Goal: Task Accomplishment & Management: Manage account settings

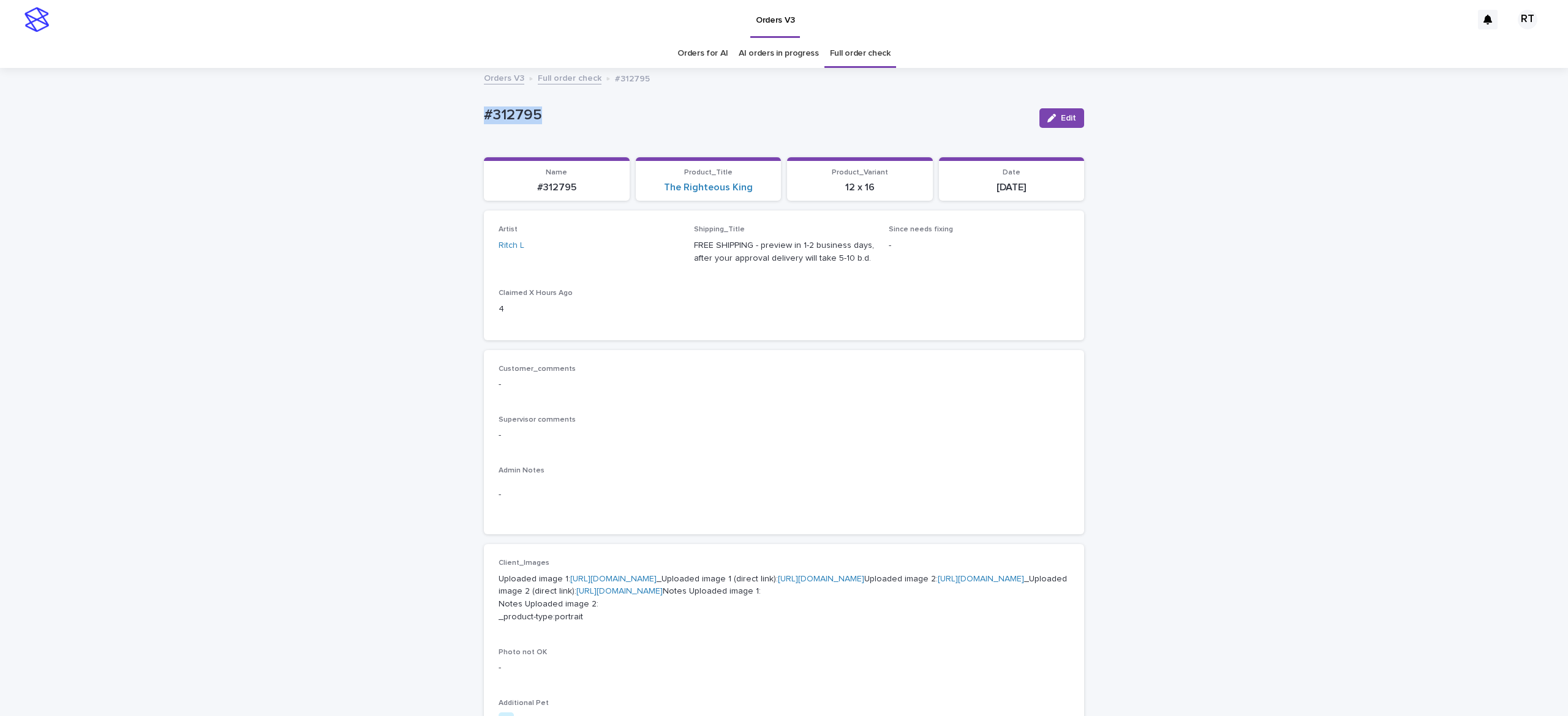
drag, startPoint x: 101, startPoint y: 471, endPoint x: 115, endPoint y: 465, distance: 15.2
click at [106, 470] on div "Loading... Saving… Loading... Saving… #312795 Edit #312795 Edit Sorry, there wa…" at bounding box center [784, 639] width 1568 height 1140
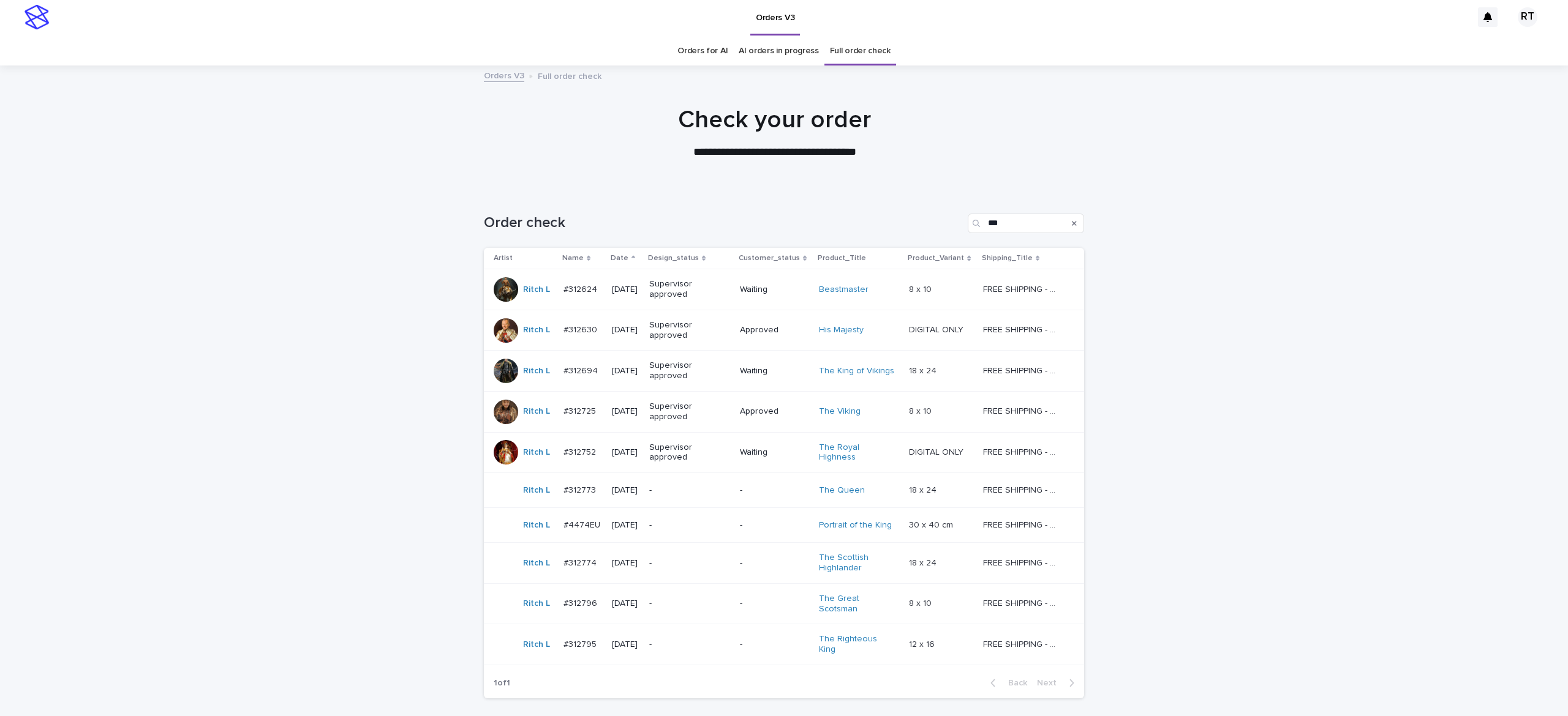
scroll to position [86, 0]
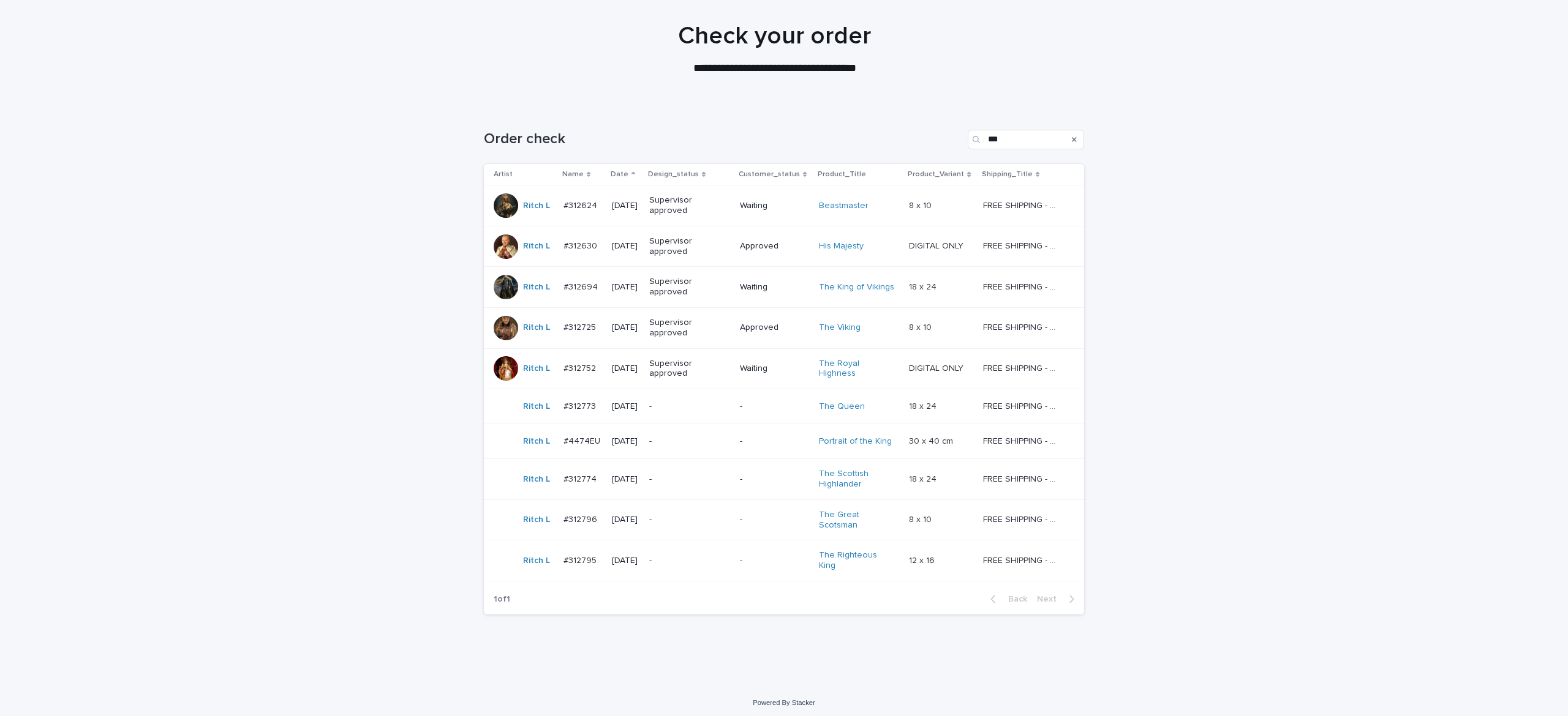
click at [684, 524] on p "-" at bounding box center [687, 520] width 77 height 10
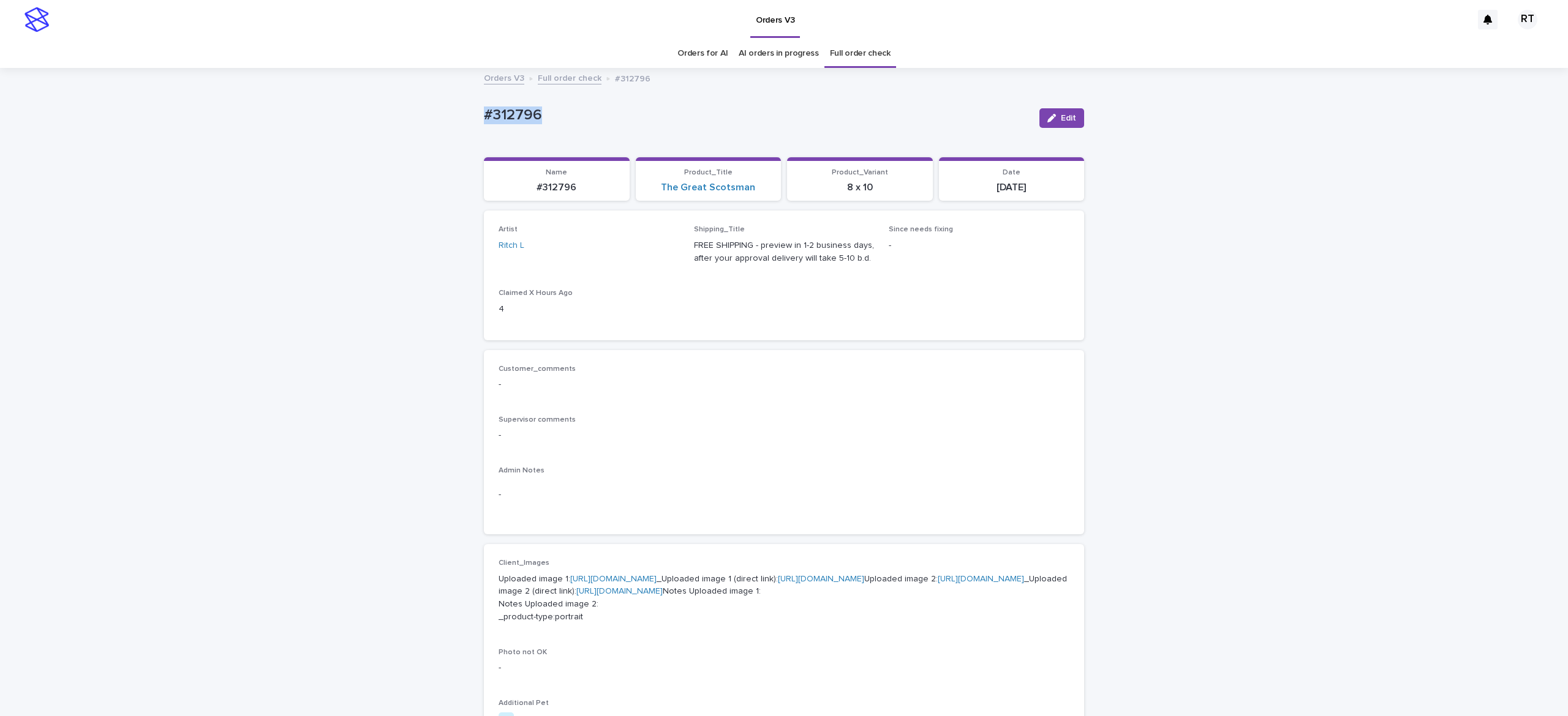
drag, startPoint x: 579, startPoint y: 109, endPoint x: 624, endPoint y: 110, distance: 45.0
click at [614, 110] on div "Loading... Saving… Loading... Saving… #312796 Edit #312796 Edit Sorry, there wa…" at bounding box center [784, 639] width 1568 height 1140
copy p "#312796"
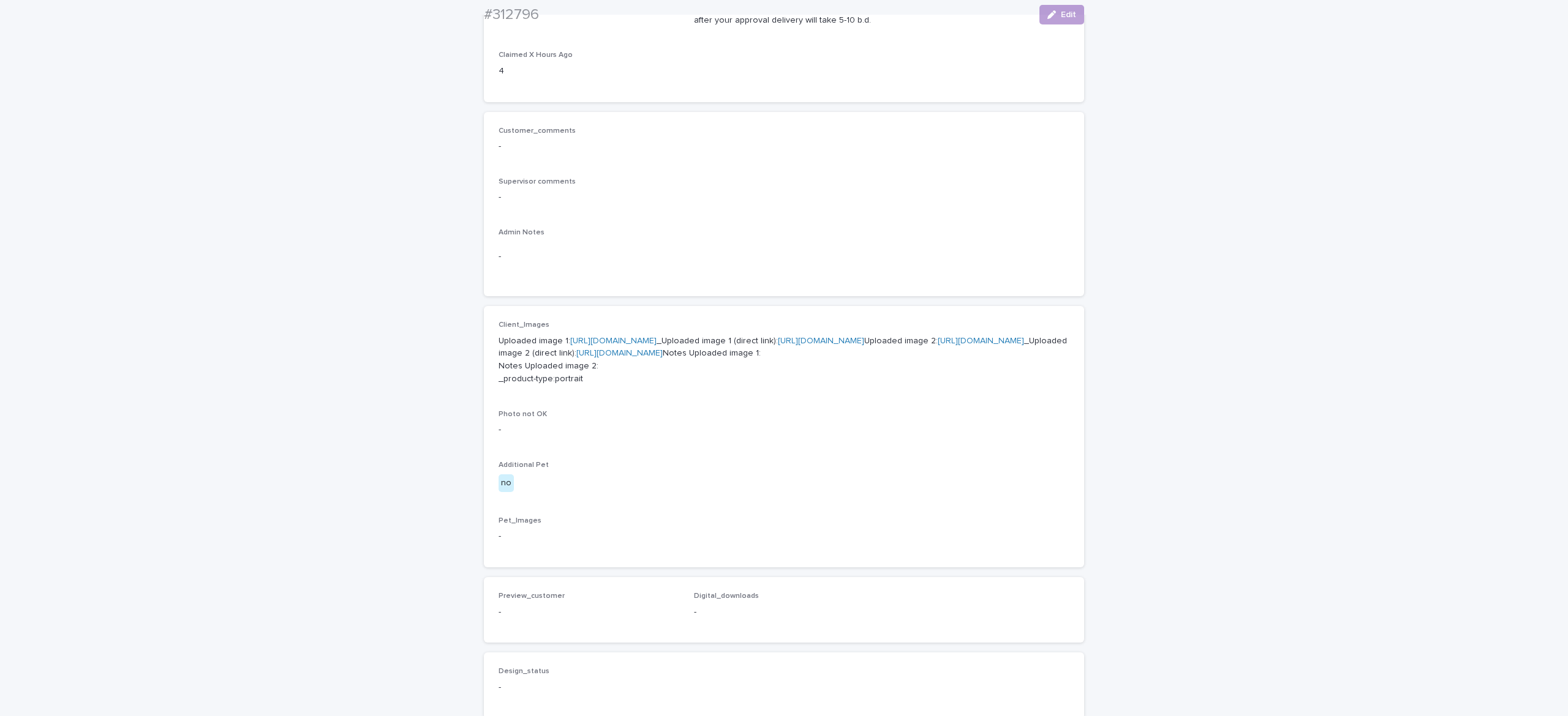
scroll to position [257, 0]
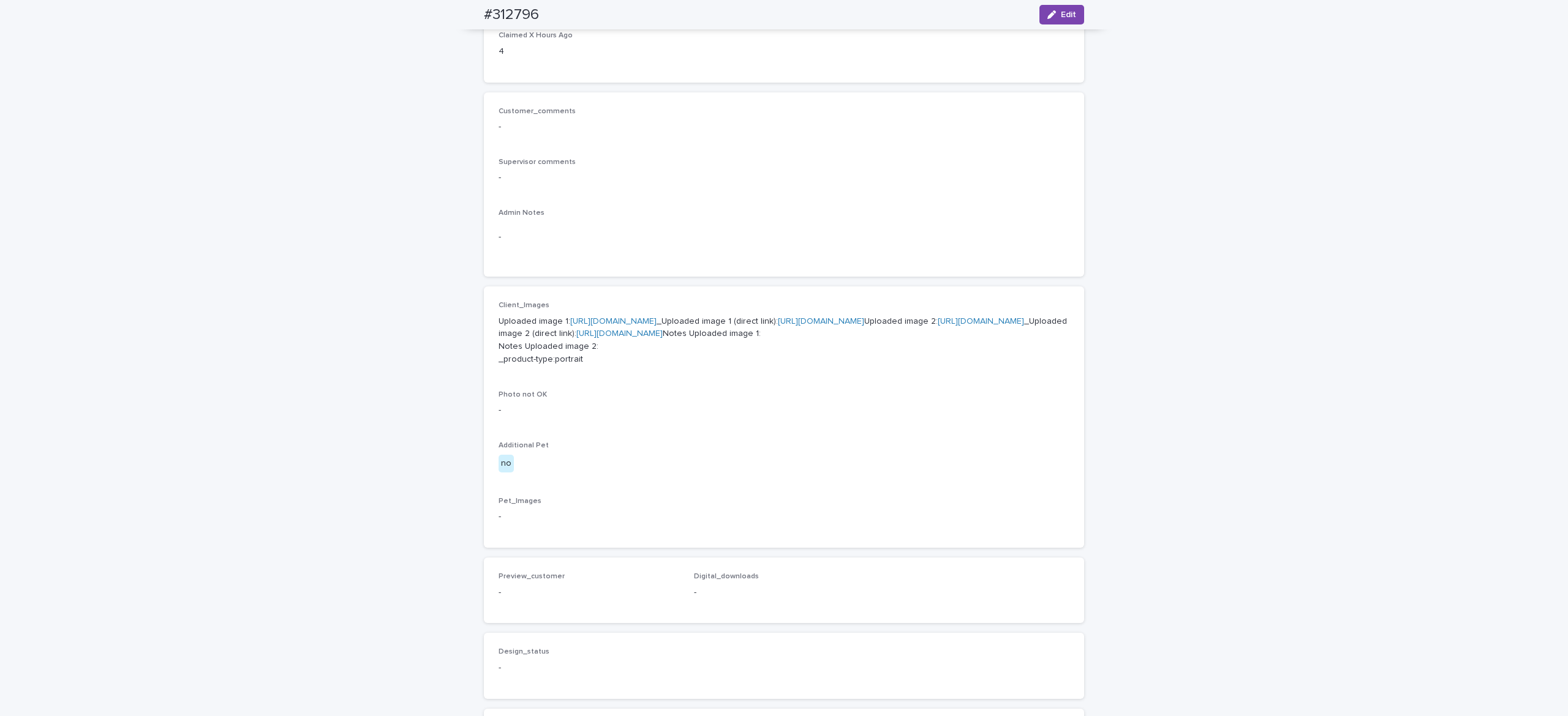
click at [628, 325] on p "Uploaded image 1: [URL][DOMAIN_NAME] _Uploaded image 1 (direct link): [URL][DOM…" at bounding box center [784, 341] width 570 height 51
click at [597, 326] on link "[URL][DOMAIN_NAME]" at bounding box center [614, 321] width 86 height 8
click at [938, 326] on link "[URL][DOMAIN_NAME]" at bounding box center [981, 321] width 86 height 8
